Goal: Task Accomplishment & Management: Manage account settings

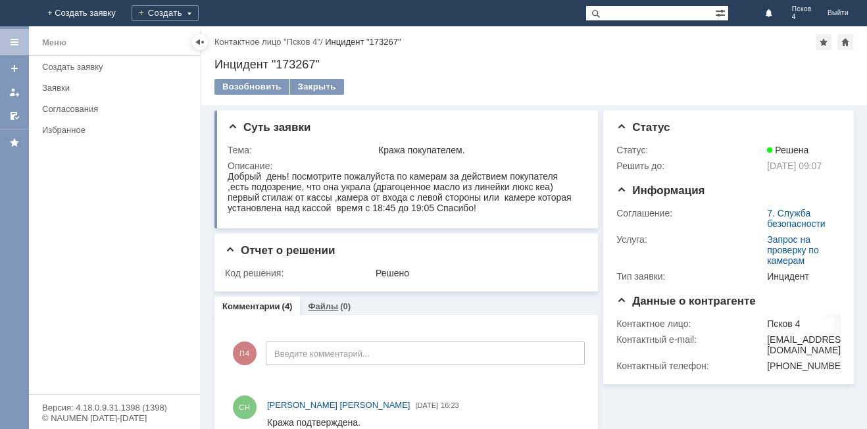
click at [326, 310] on link "Файлы" at bounding box center [323, 306] width 30 height 10
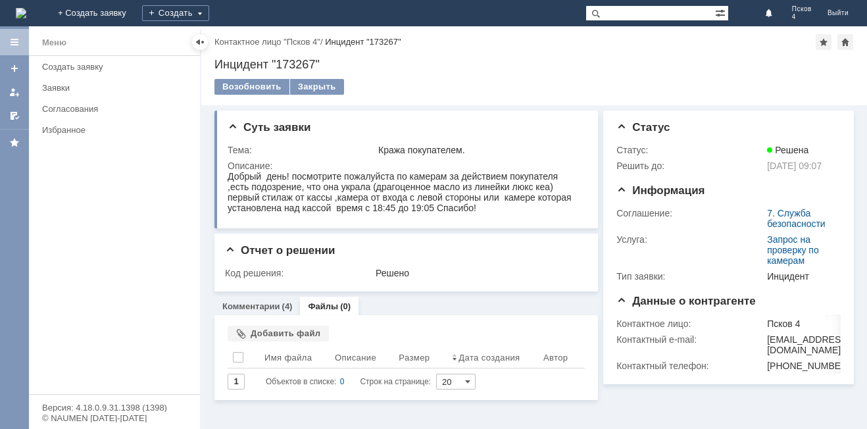
click at [325, 301] on div "Файлы (0)" at bounding box center [329, 306] width 59 height 19
click at [320, 307] on link "Файлы" at bounding box center [323, 306] width 30 height 10
click at [65, 86] on div "Заявки" at bounding box center [117, 88] width 150 height 10
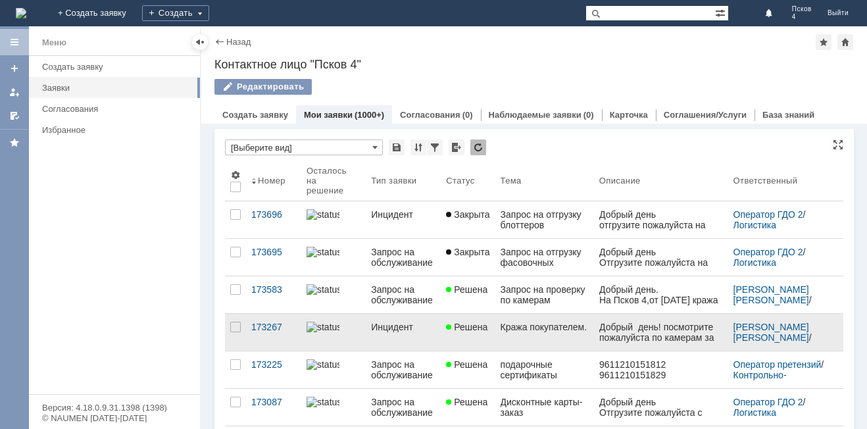
click at [567, 332] on div "Кража покупателем." at bounding box center [545, 327] width 88 height 11
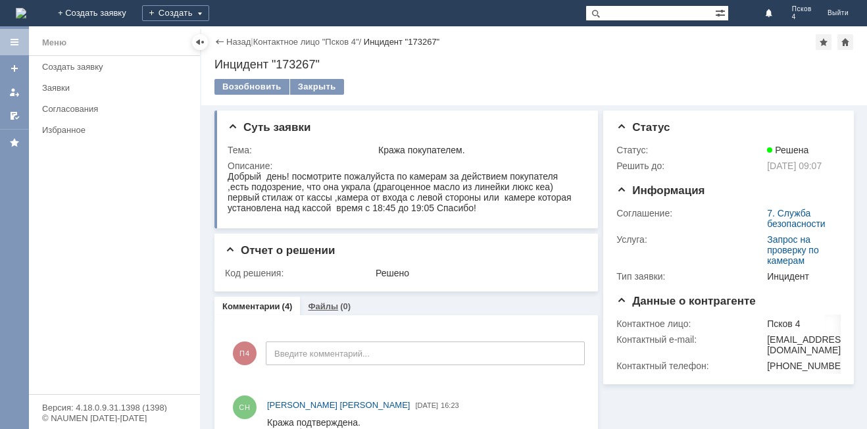
click at [311, 302] on link "Файлы" at bounding box center [323, 306] width 30 height 10
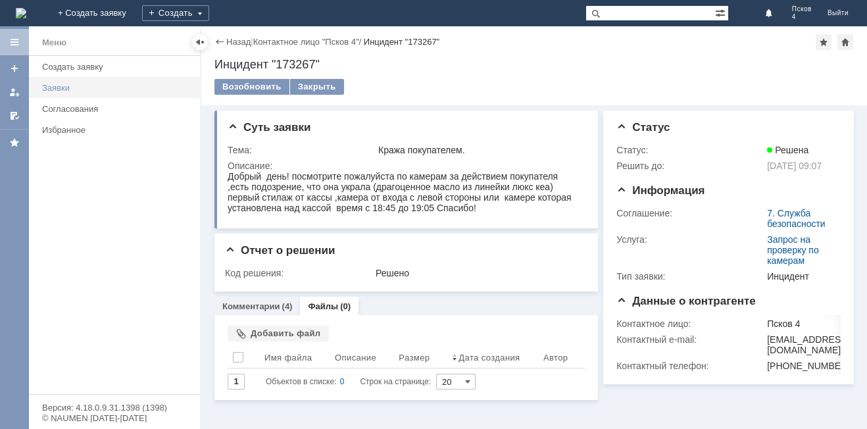
click at [46, 83] on div "Заявки" at bounding box center [117, 88] width 150 height 10
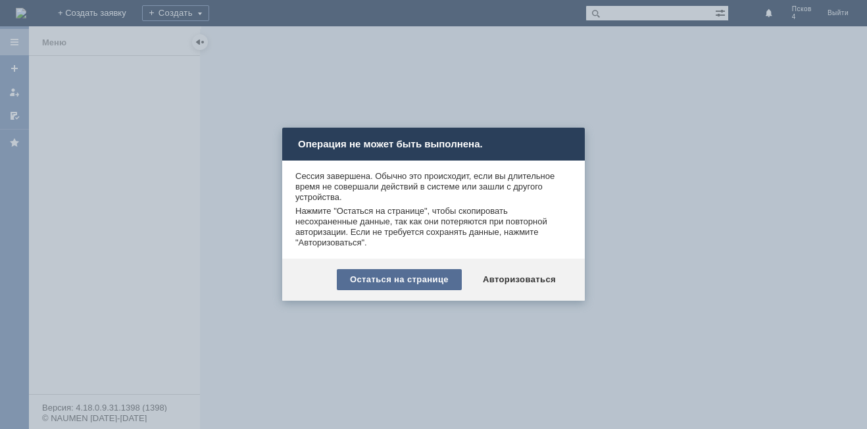
click at [416, 283] on div "Остаться на странице" at bounding box center [399, 279] width 125 height 21
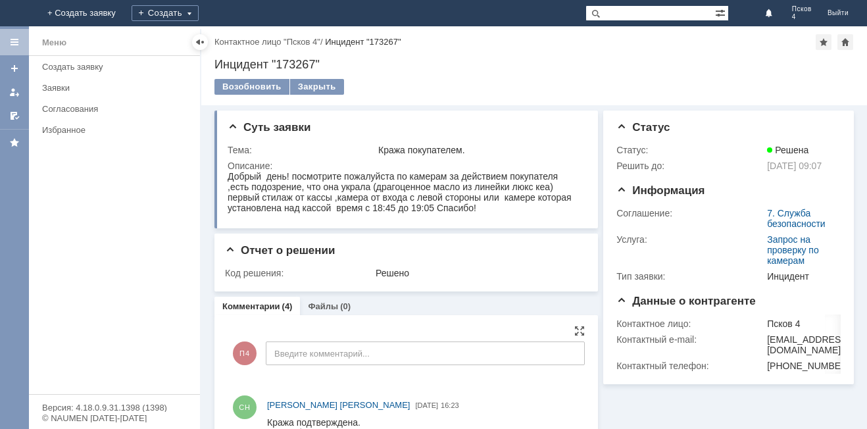
click at [322, 304] on link "Файлы" at bounding box center [323, 306] width 30 height 10
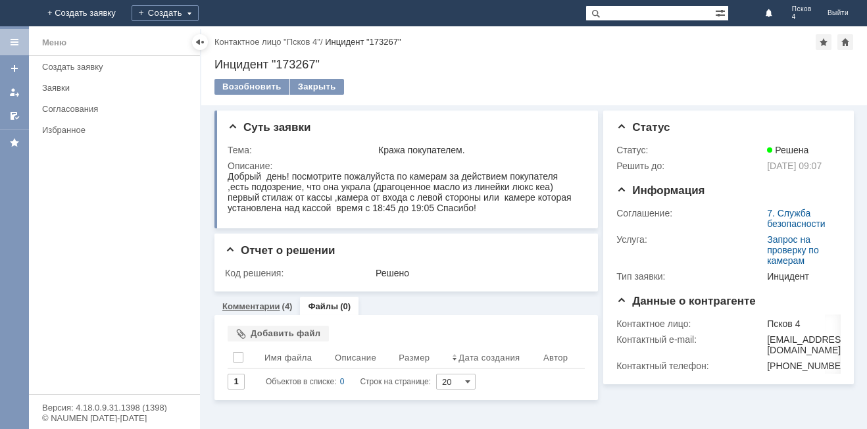
click at [249, 308] on link "Комментарии" at bounding box center [251, 306] width 58 height 10
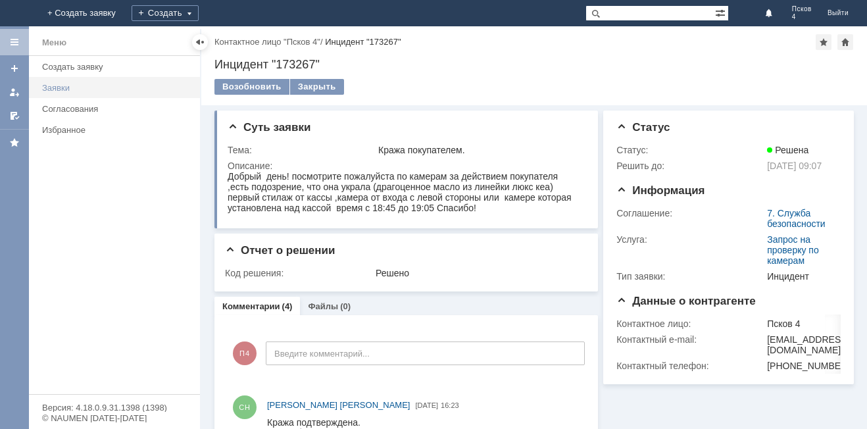
click at [49, 86] on div "Заявки" at bounding box center [117, 88] width 150 height 10
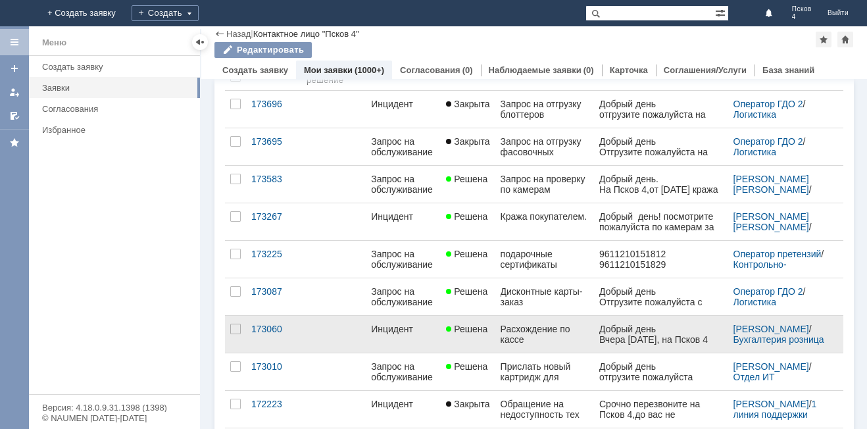
click at [422, 339] on link "Инцидент" at bounding box center [403, 334] width 75 height 37
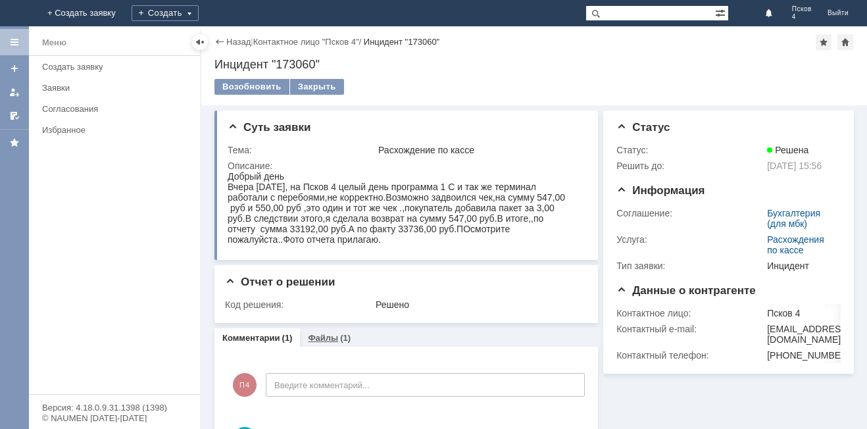
click at [328, 339] on link "Файлы" at bounding box center [323, 338] width 30 height 10
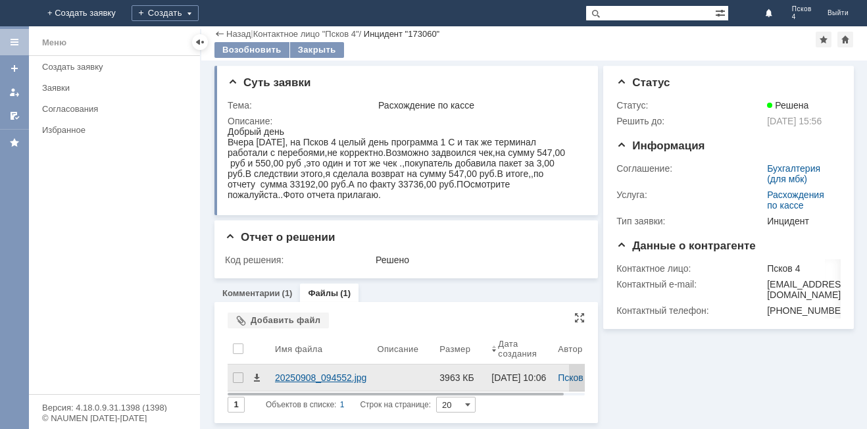
click at [314, 372] on div "20250908_094552.jpg" at bounding box center [320, 377] width 91 height 11
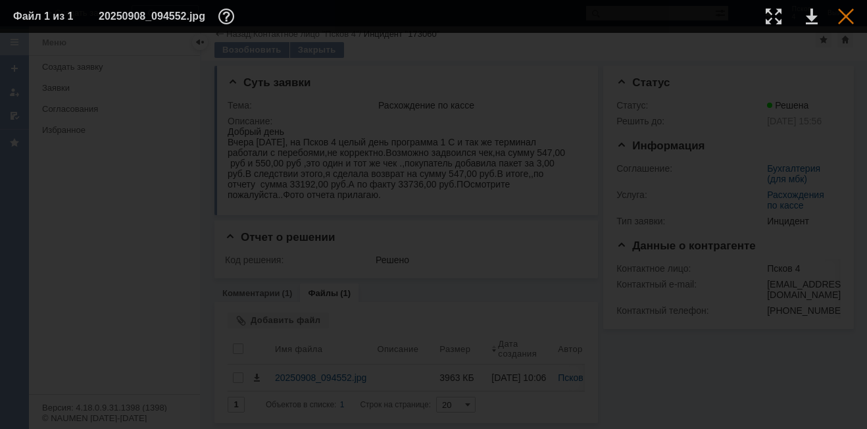
click at [842, 18] on div at bounding box center [846, 17] width 16 height 16
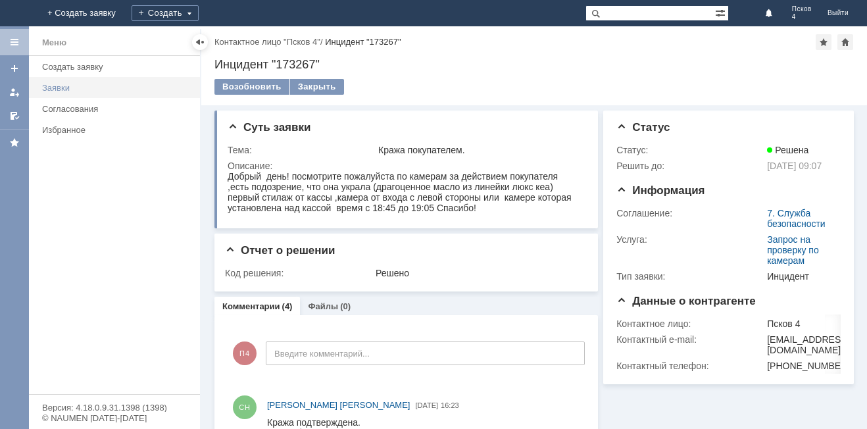
click at [57, 88] on div "Заявки" at bounding box center [117, 88] width 150 height 10
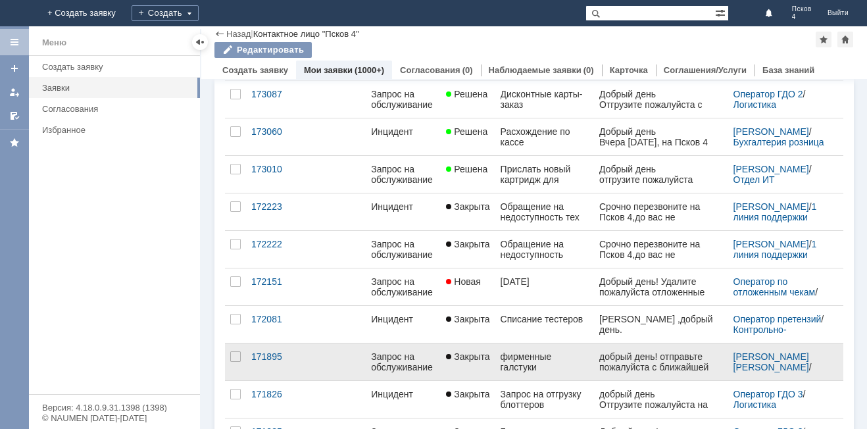
scroll to position [197, 0]
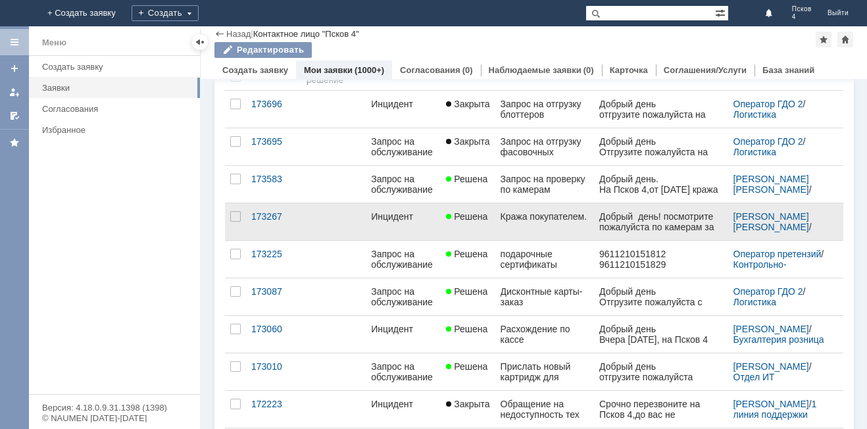
click at [529, 222] on div "Кража покупателем." at bounding box center [545, 216] width 88 height 11
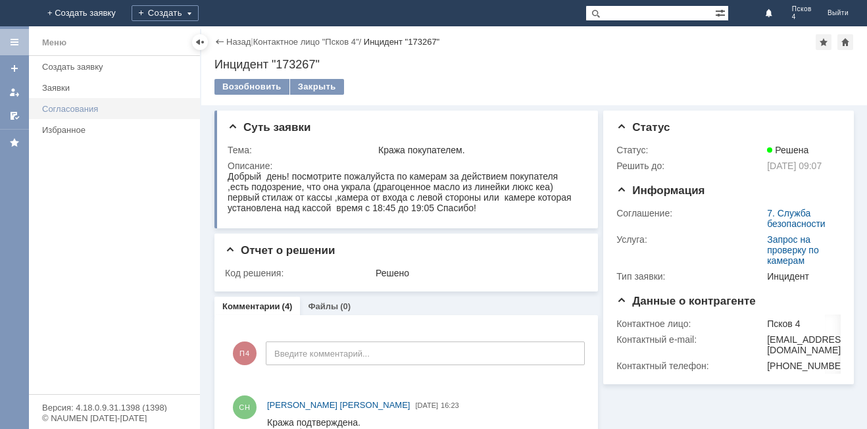
click at [70, 107] on div "Согласования" at bounding box center [117, 109] width 150 height 10
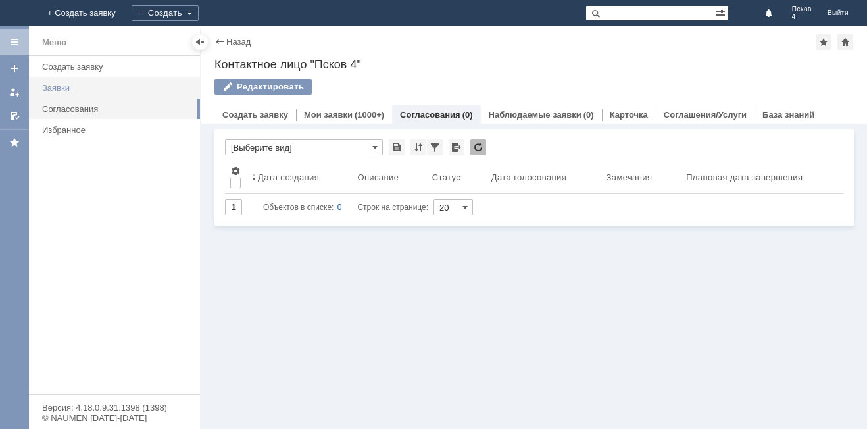
click at [64, 81] on link "Заявки" at bounding box center [117, 88] width 160 height 20
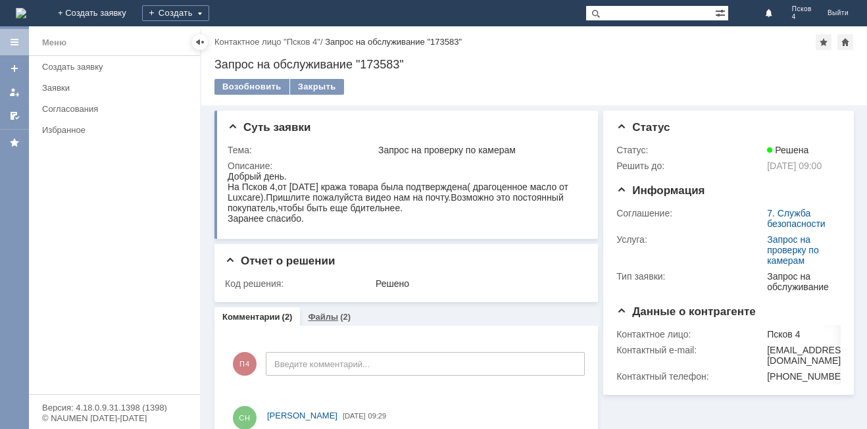
click at [323, 315] on link "Файлы" at bounding box center [323, 317] width 30 height 10
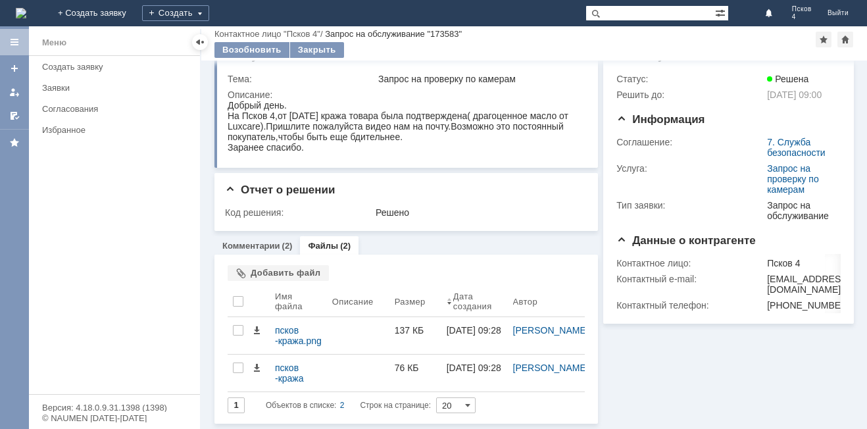
scroll to position [27, 0]
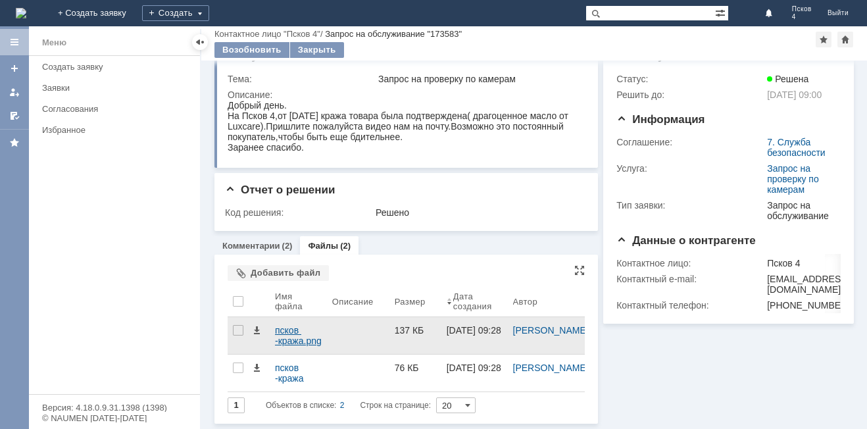
click at [285, 337] on div "псков -кража.png" at bounding box center [298, 335] width 47 height 21
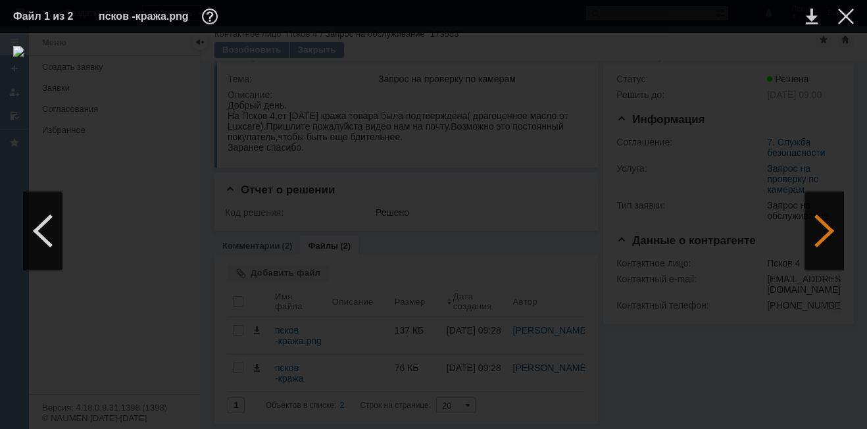
click at [825, 235] on div at bounding box center [823, 230] width 39 height 79
click at [464, 216] on img at bounding box center [433, 231] width 841 height 370
click at [848, 8] on td at bounding box center [836, 17] width 36 height 20
click at [841, 16] on div at bounding box center [846, 17] width 16 height 16
